Goal: Information Seeking & Learning: Learn about a topic

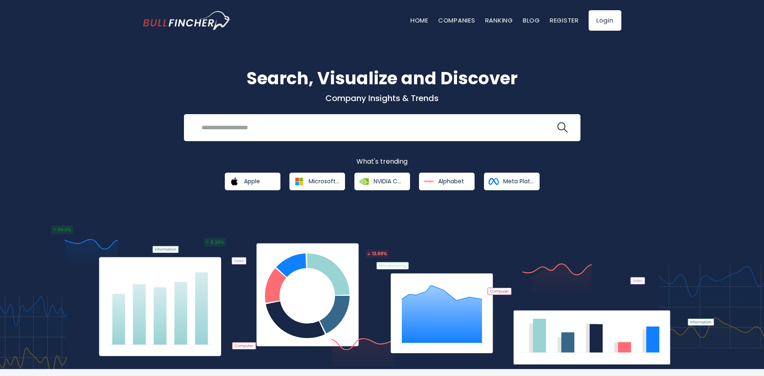
click at [669, 105] on div "Search, Visualize and Discover Company Insights & Trends Recent searches Trendi…" at bounding box center [382, 199] width 764 height 340
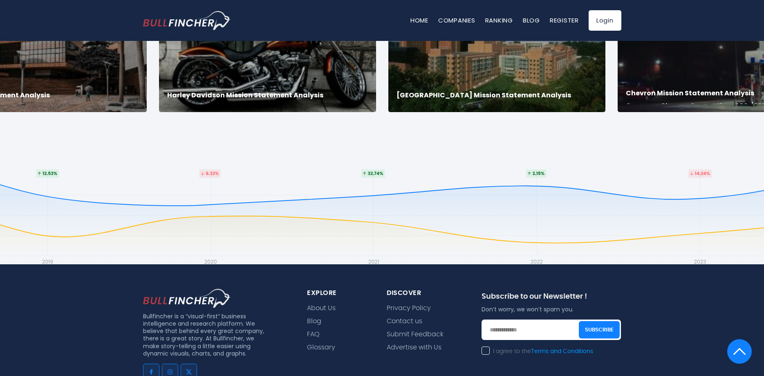
scroll to position [1834, 0]
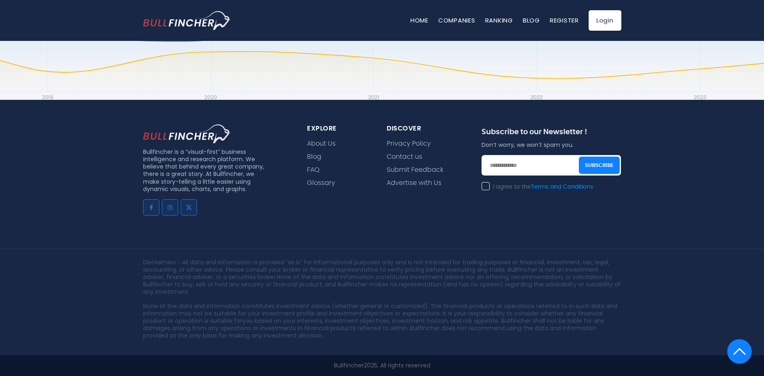
click at [670, 204] on div "Bullfincher is a “visual-first” business intelligence and research platform. We…" at bounding box center [382, 238] width 764 height 276
click at [328, 145] on link "About Us" at bounding box center [321, 144] width 29 height 8
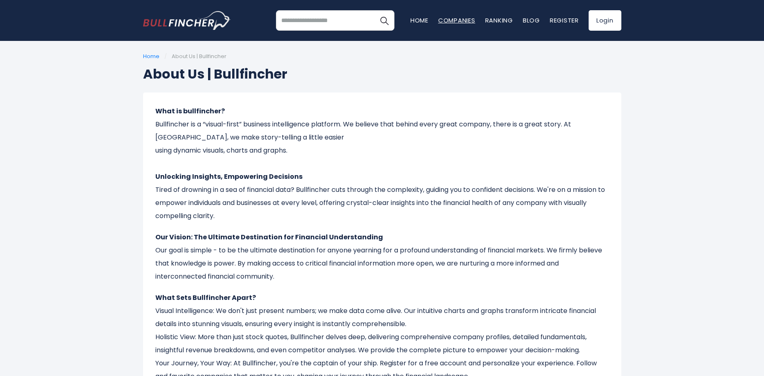
click at [454, 18] on link "Companies" at bounding box center [456, 20] width 37 height 9
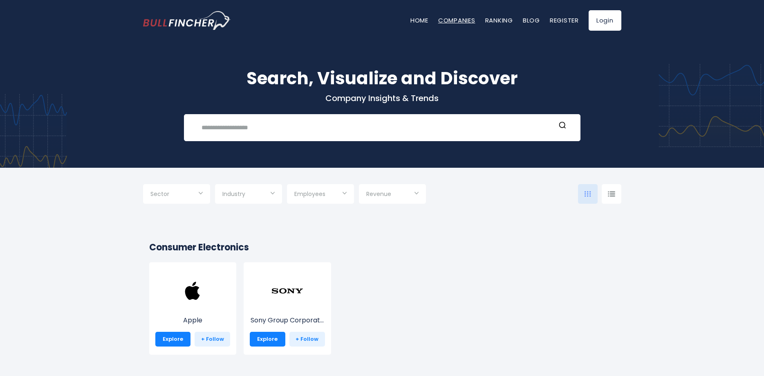
click at [463, 22] on link "Companies" at bounding box center [456, 20] width 37 height 9
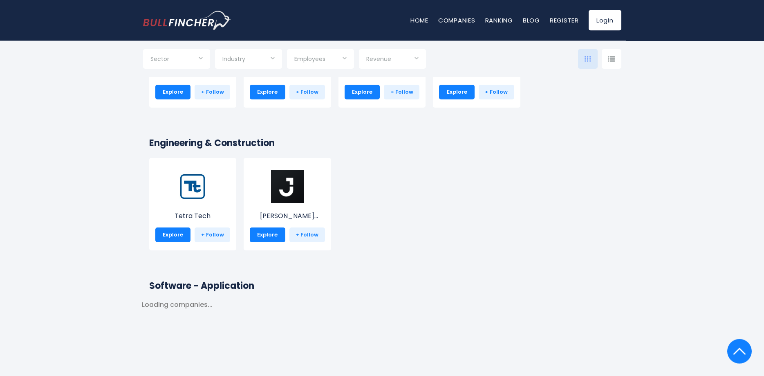
scroll to position [1418, 0]
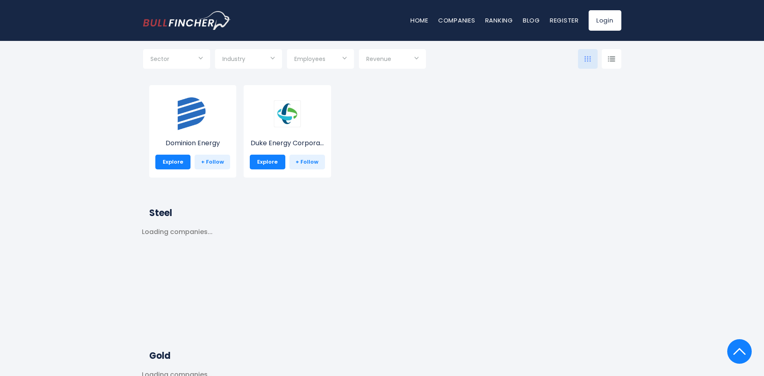
scroll to position [4422, 0]
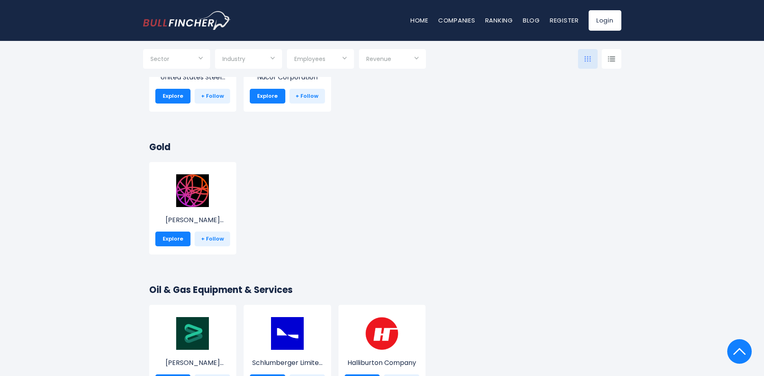
click at [594, 153] on h2 "Gold" at bounding box center [382, 146] width 466 height 13
